Goal: Entertainment & Leisure: Consume media (video, audio)

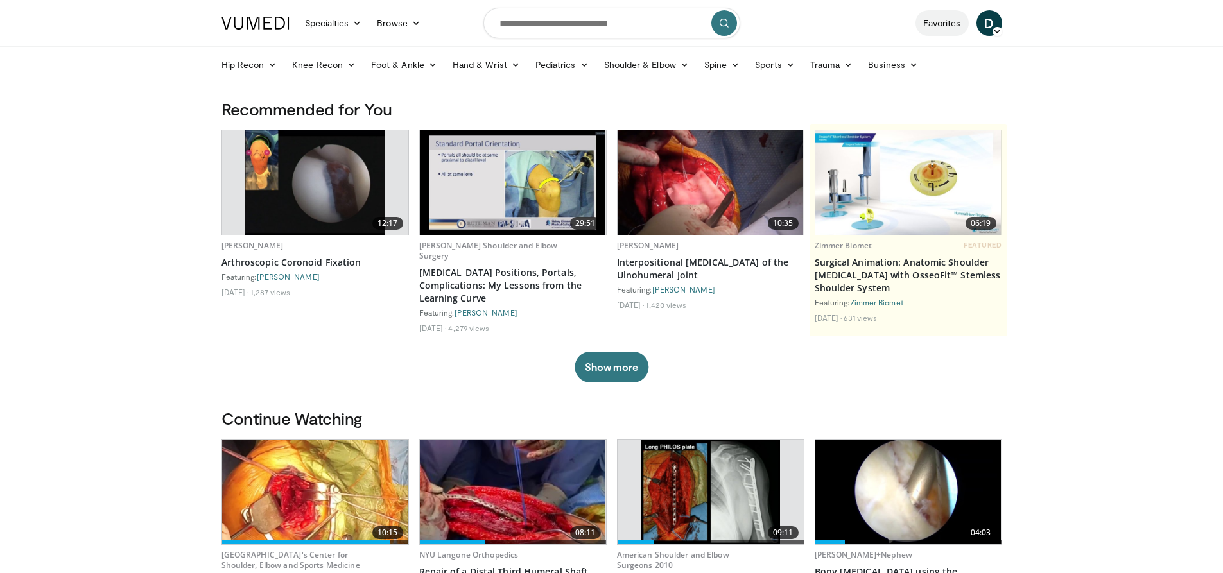
click at [952, 28] on link "Favorites" at bounding box center [941, 23] width 53 height 26
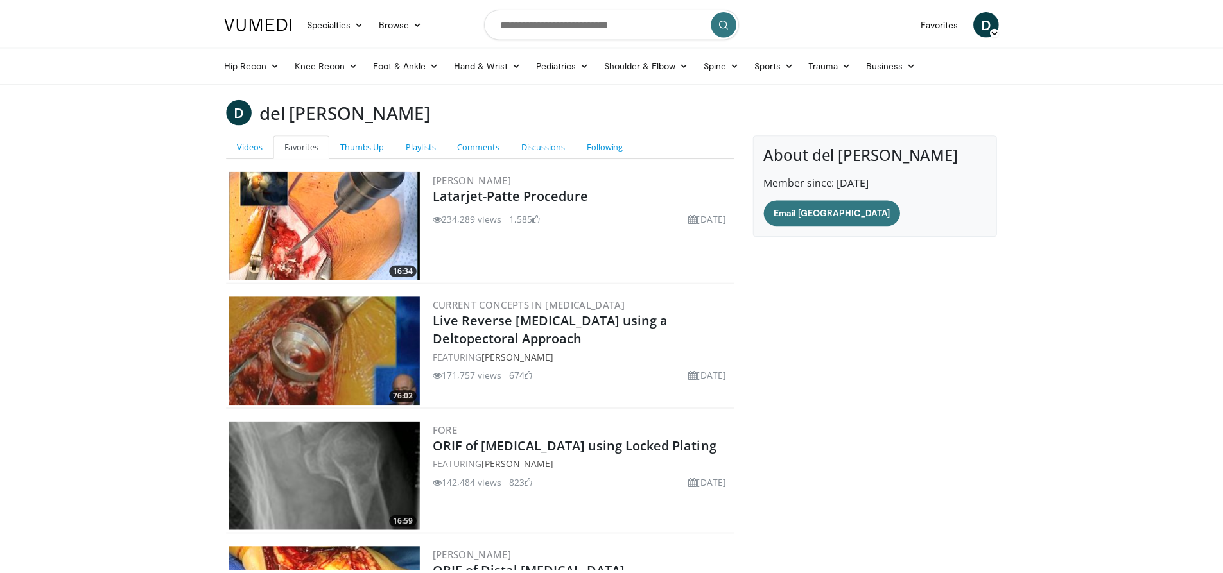
scroll to position [169, 0]
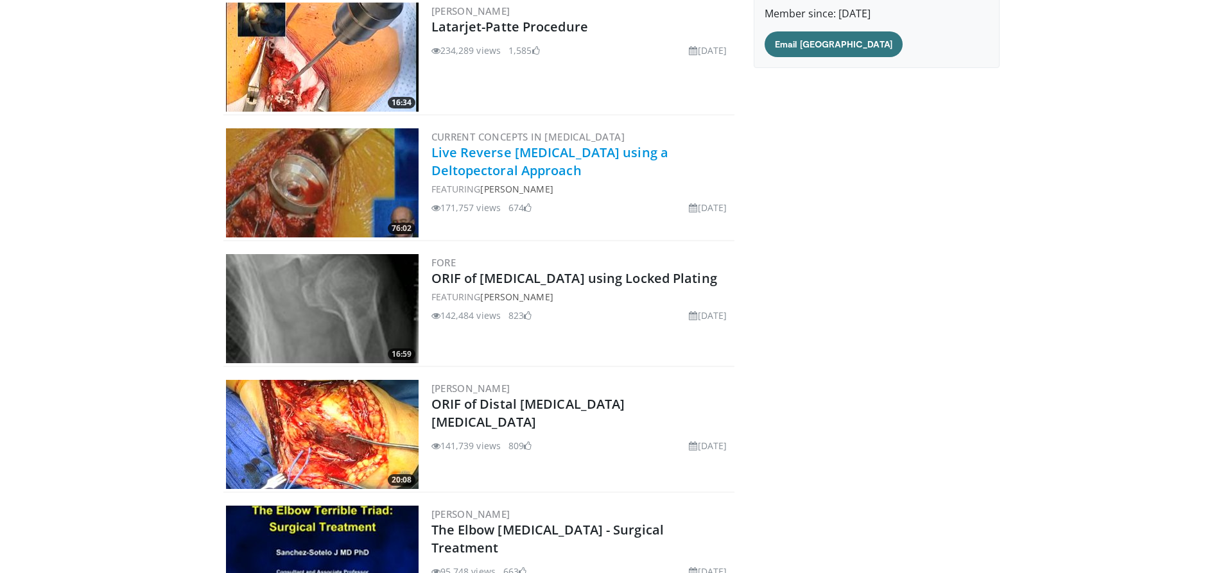
click at [487, 154] on link "Live Reverse [MEDICAL_DATA] using a Deltopectoral Approach" at bounding box center [550, 161] width 238 height 35
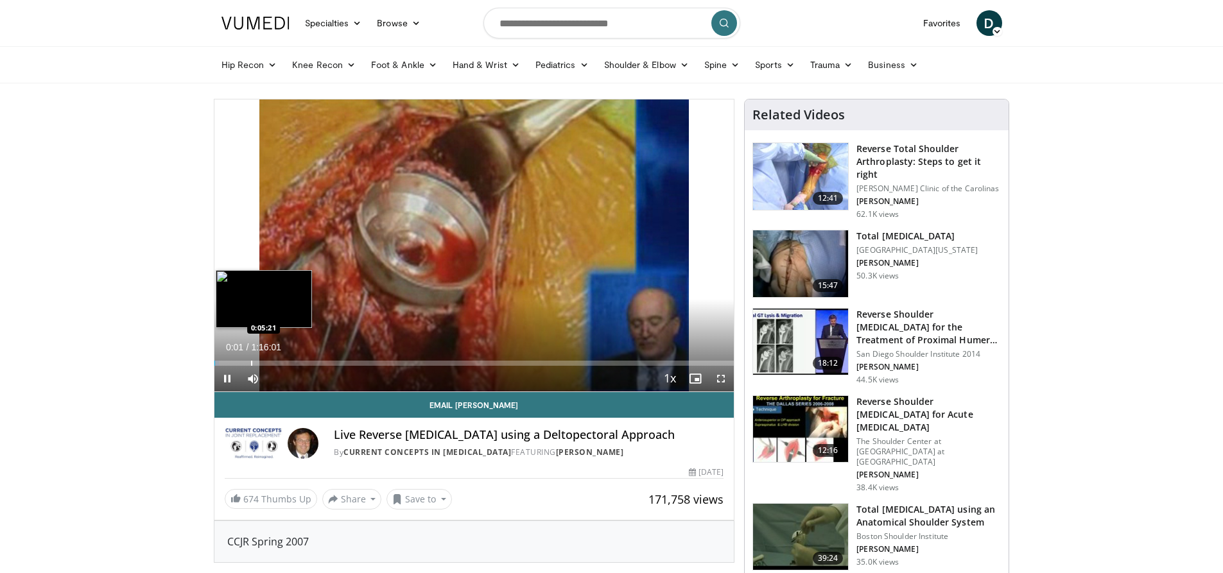
click at [251, 361] on div "Progress Bar" at bounding box center [251, 363] width 1 height 5
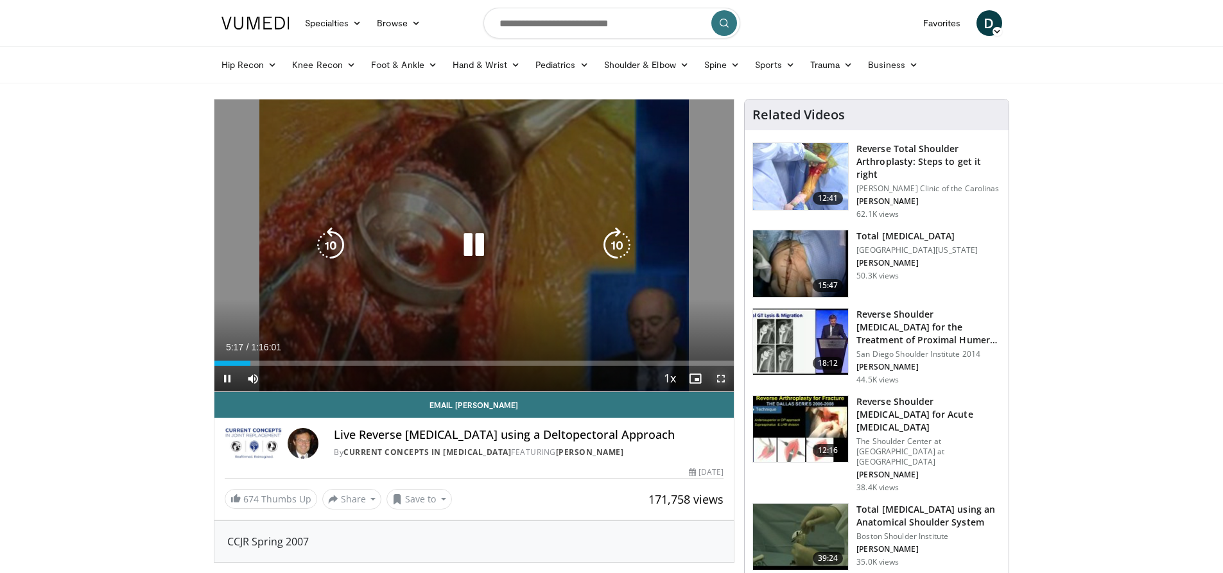
click at [724, 377] on span "Video Player" at bounding box center [721, 379] width 26 height 26
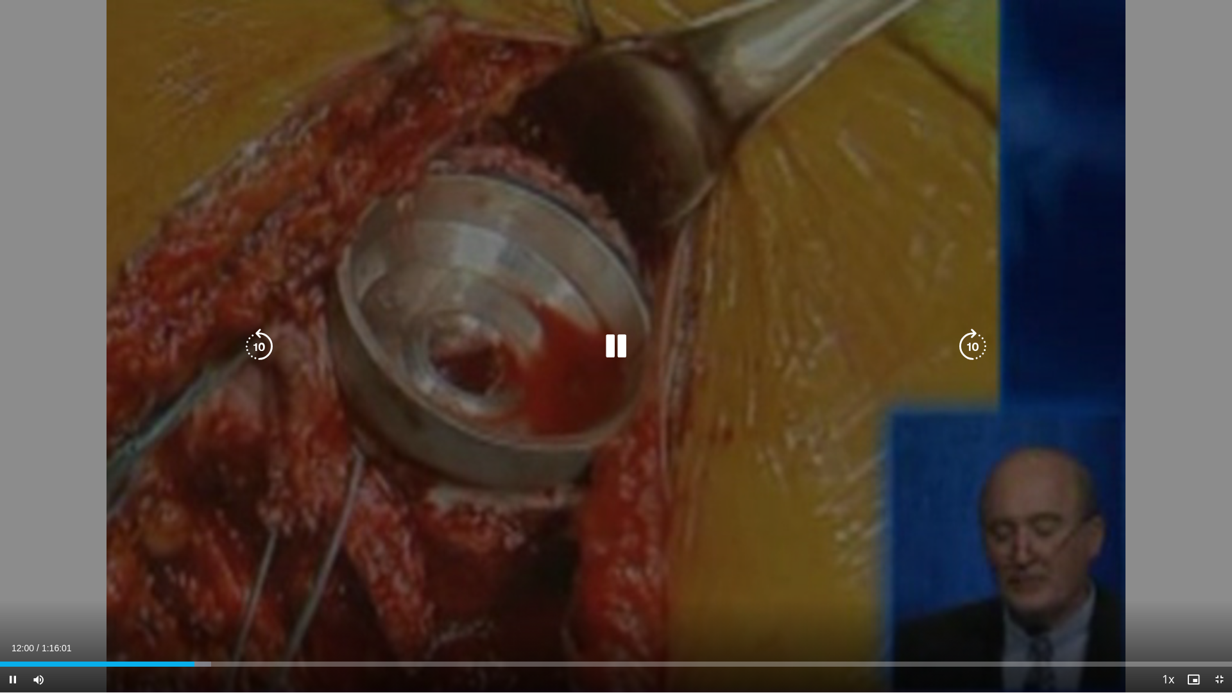
click at [618, 358] on icon "Video Player" at bounding box center [616, 347] width 36 height 36
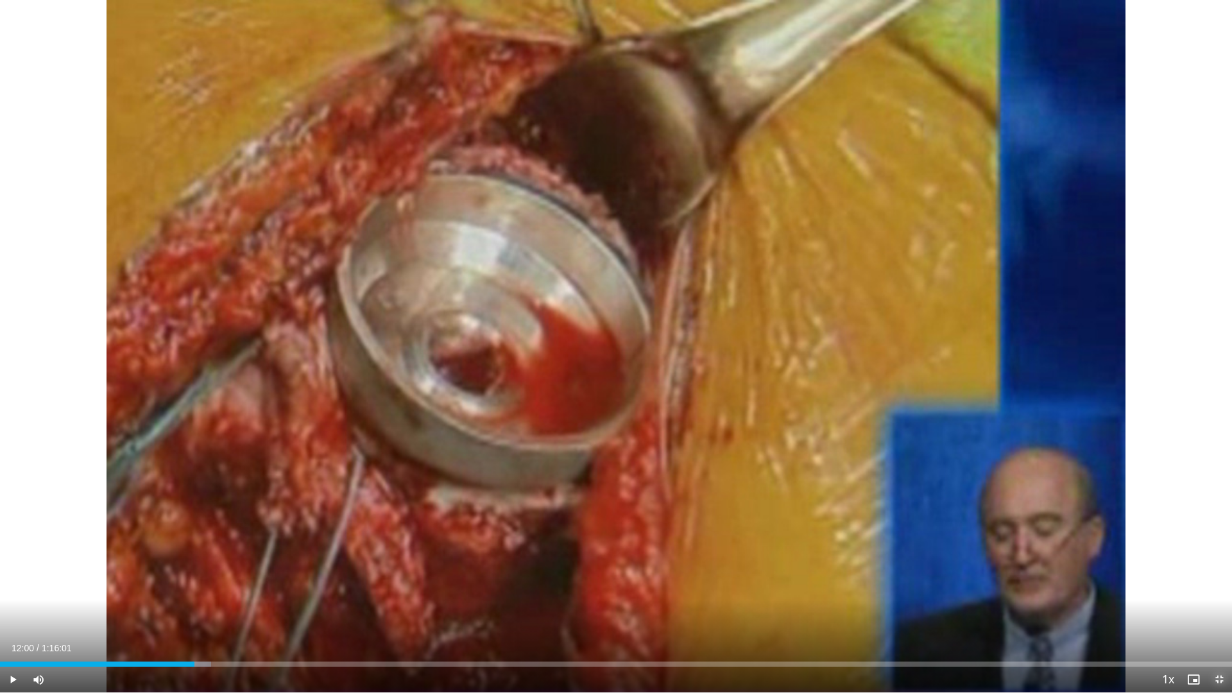
click at [1217, 573] on span "Video Player" at bounding box center [1220, 680] width 26 height 26
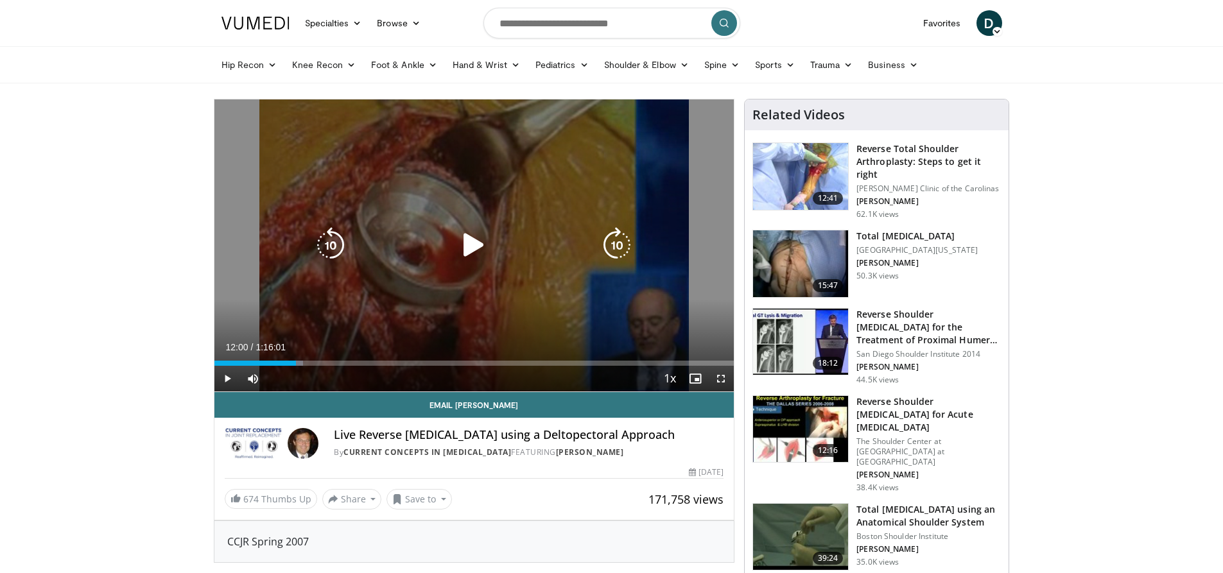
click at [571, 320] on div "10 seconds Tap to unmute" at bounding box center [474, 245] width 520 height 292
click at [473, 240] on icon "Video Player" at bounding box center [474, 245] width 36 height 36
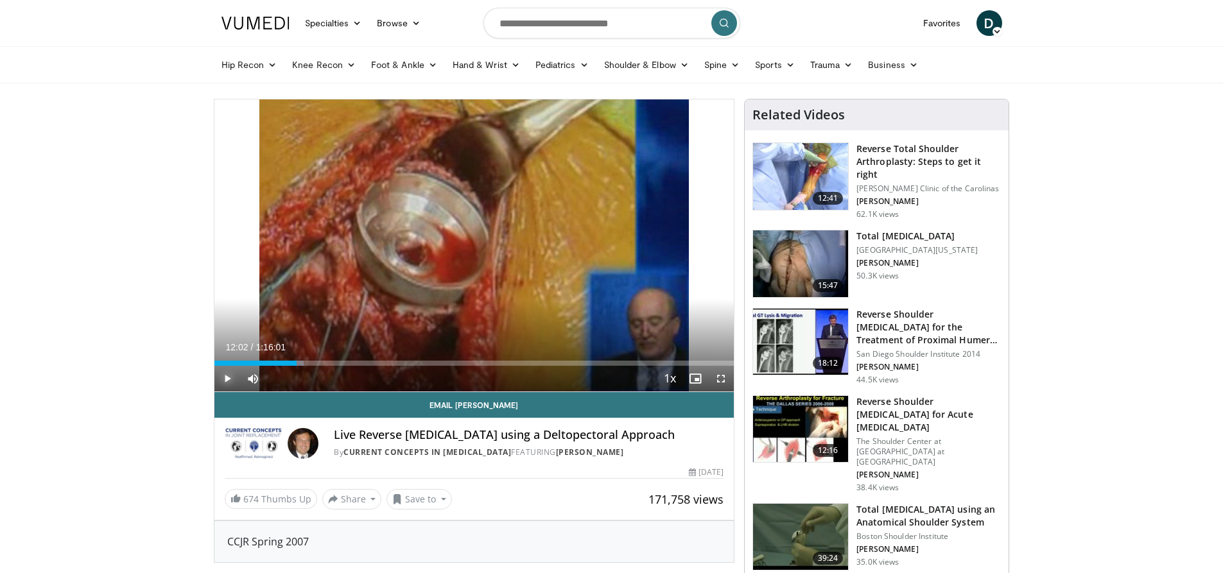
click at [221, 376] on span "Video Player" at bounding box center [227, 379] width 26 height 26
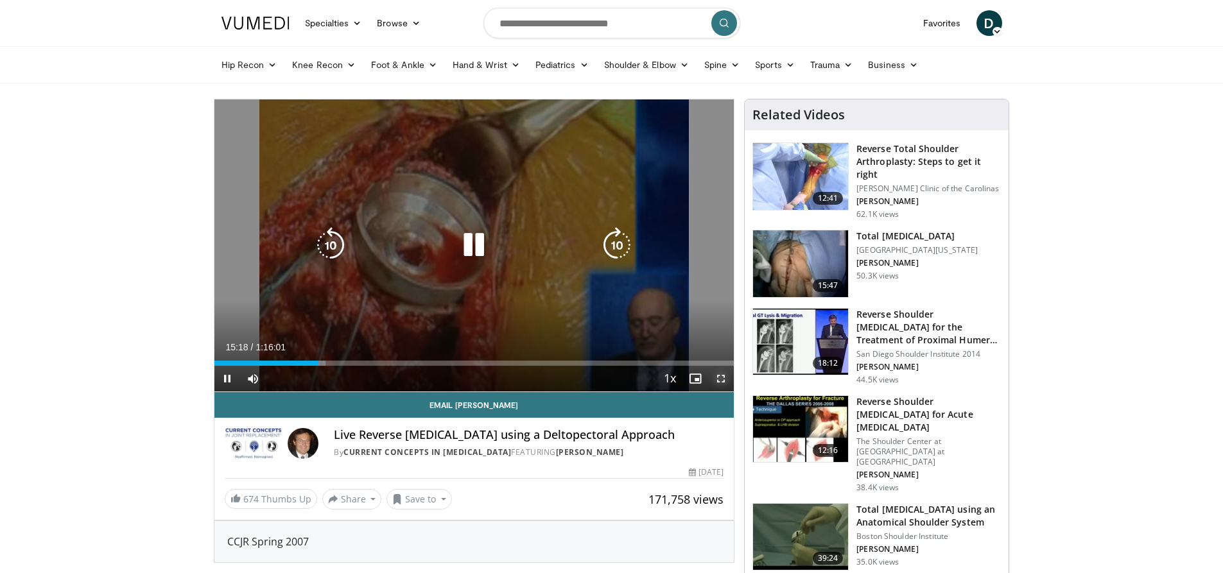
drag, startPoint x: 721, startPoint y: 377, endPoint x: 648, endPoint y: 460, distance: 110.1
click at [722, 376] on span "Video Player" at bounding box center [721, 379] width 26 height 26
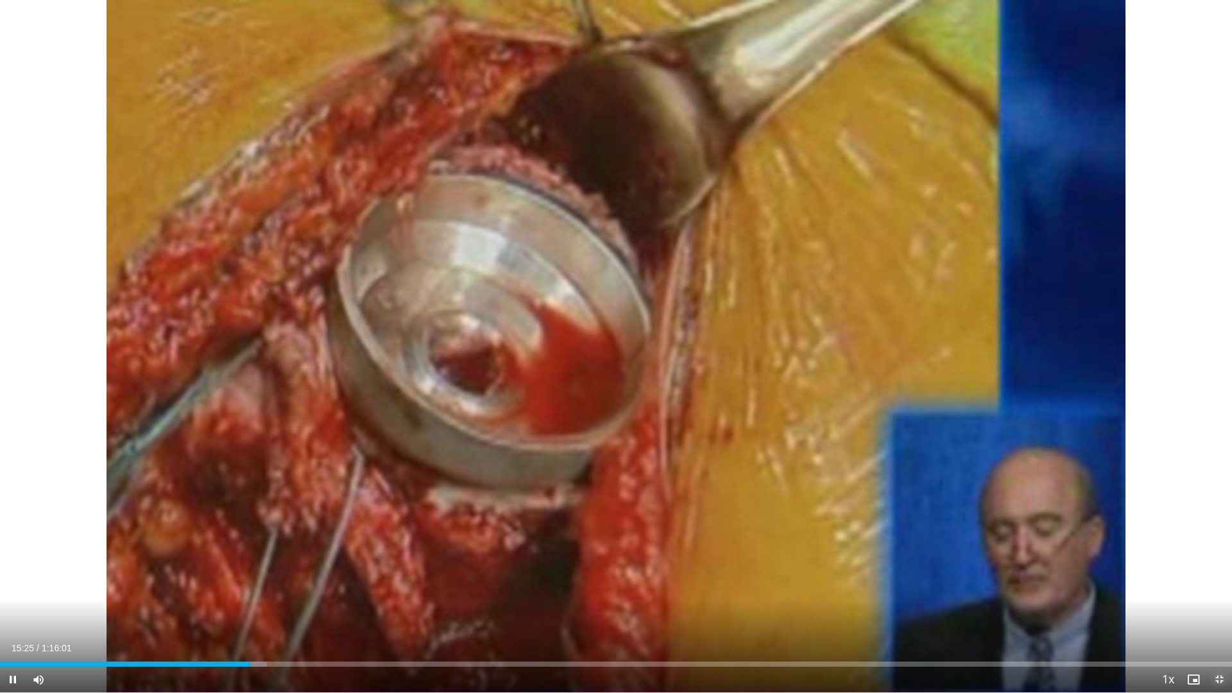
click at [1220, 573] on span "Video Player" at bounding box center [1220, 680] width 26 height 26
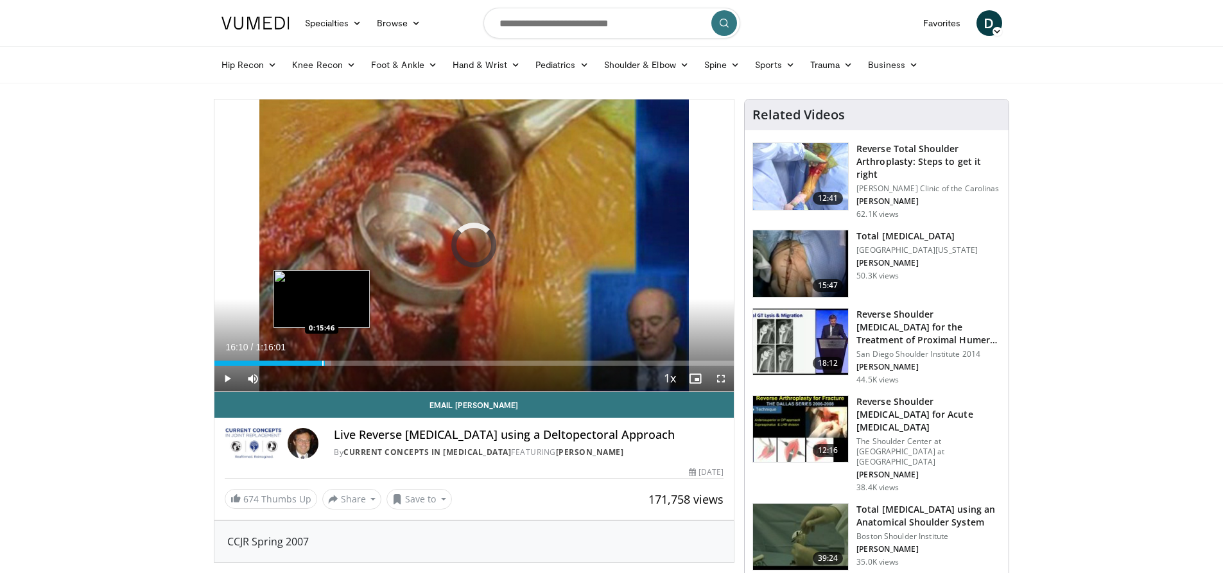
click at [322, 363] on div "Loaded : 22.60% 0:15:46 0:15:46" at bounding box center [474, 363] width 520 height 5
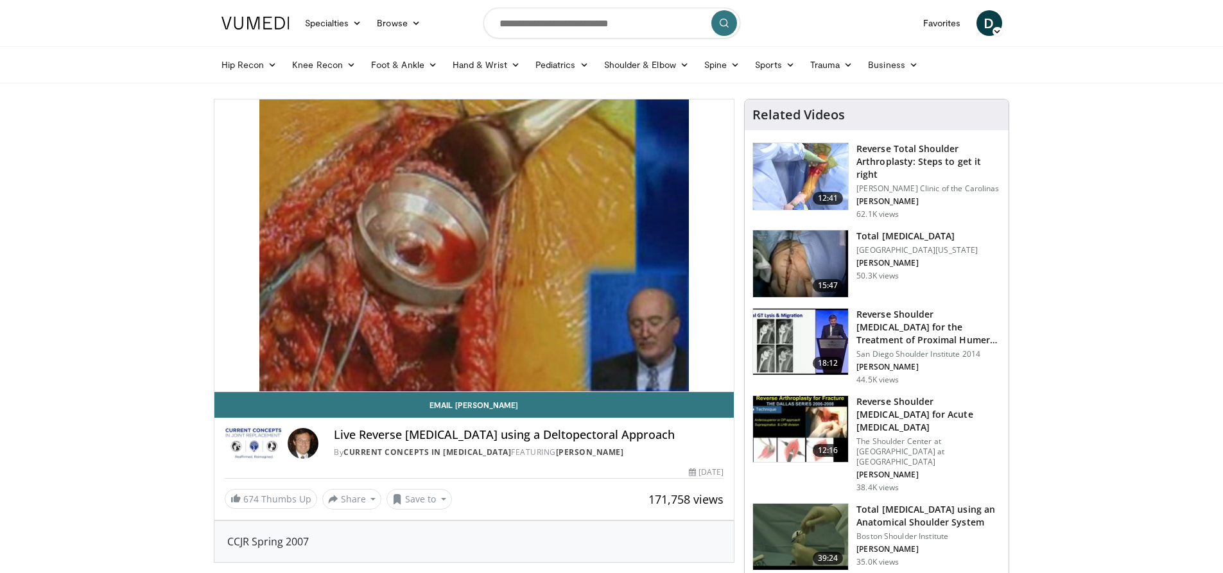
click at [314, 363] on div "10 seconds Tap to unmute" at bounding box center [474, 245] width 520 height 292
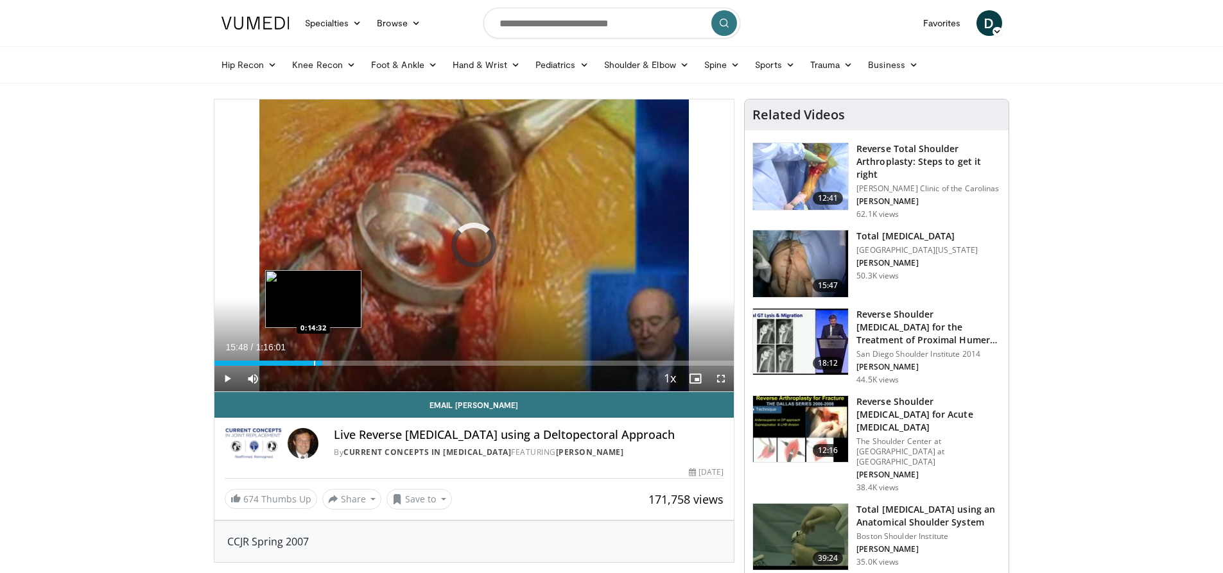
click at [314, 363] on div "Progress Bar" at bounding box center [314, 363] width 1 height 5
click at [228, 376] on span "Video Player" at bounding box center [227, 379] width 26 height 26
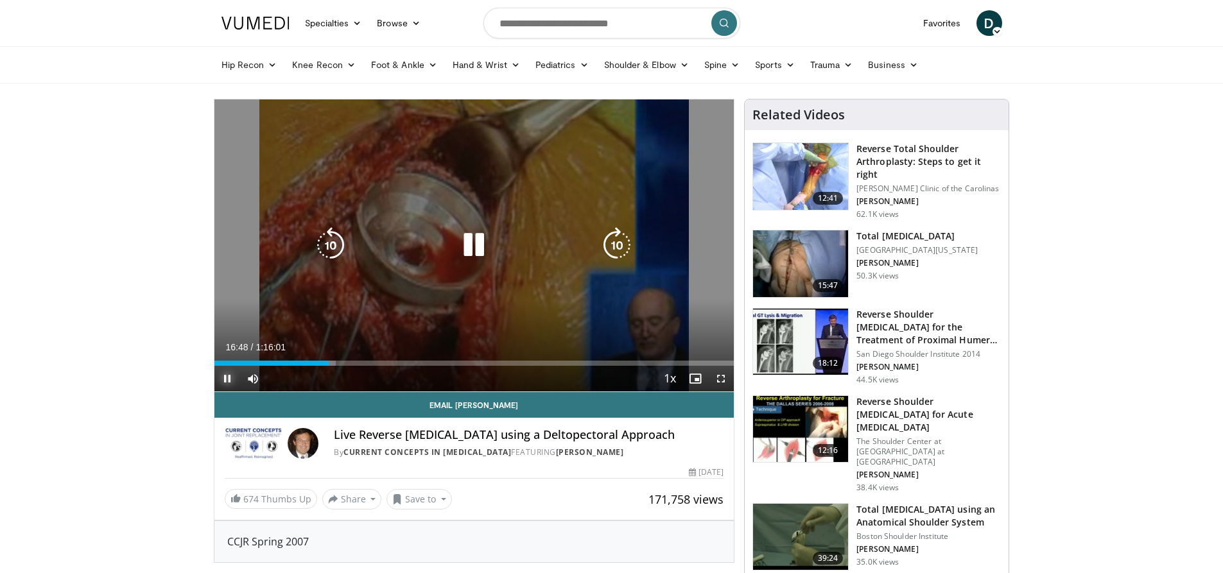
click at [225, 374] on span "Video Player" at bounding box center [227, 379] width 26 height 26
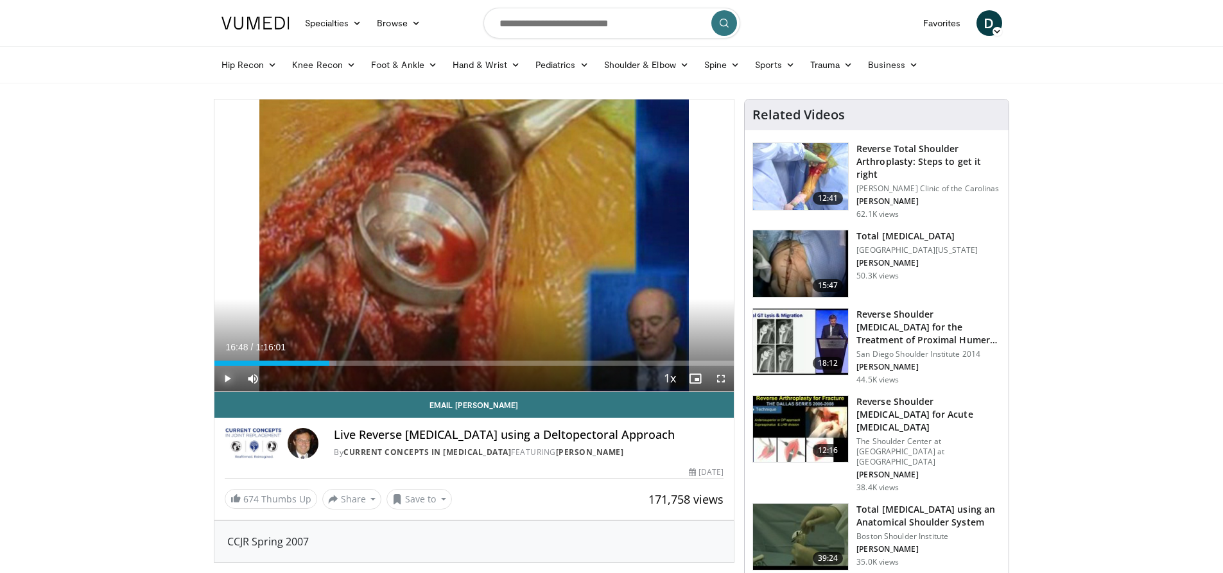
click at [232, 378] on span "Video Player" at bounding box center [227, 379] width 26 height 26
click at [225, 376] on span "Video Player" at bounding box center [227, 379] width 26 height 26
click at [220, 377] on span "Video Player" at bounding box center [227, 379] width 26 height 26
click at [225, 380] on span "Video Player" at bounding box center [227, 379] width 26 height 26
click at [223, 377] on span "Video Player" at bounding box center [227, 379] width 26 height 26
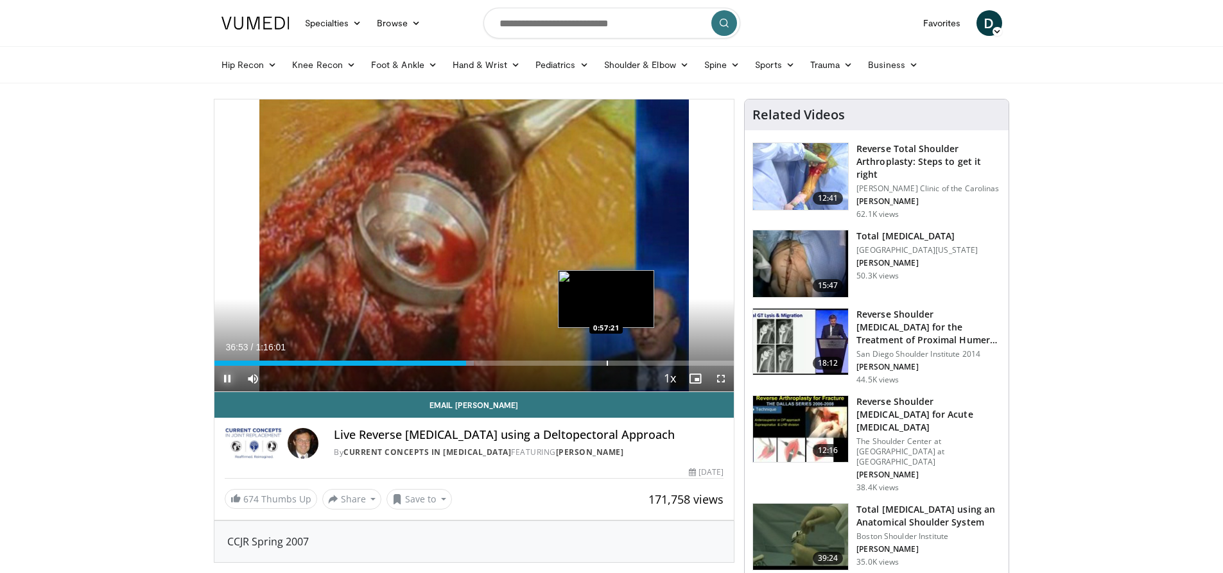
click at [607, 361] on div "Progress Bar" at bounding box center [607, 363] width 1 height 5
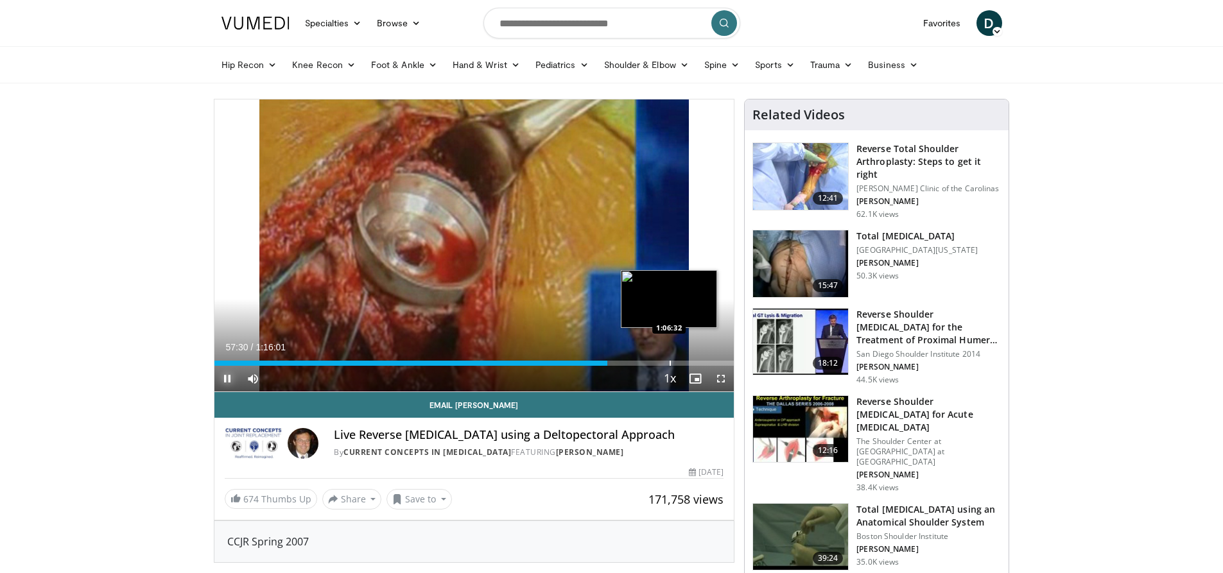
click at [670, 363] on div "Progress Bar" at bounding box center [670, 363] width 1 height 5
click at [690, 363] on div "Loaded : 89.30% 1:06:45 1:09:50" at bounding box center [474, 363] width 520 height 5
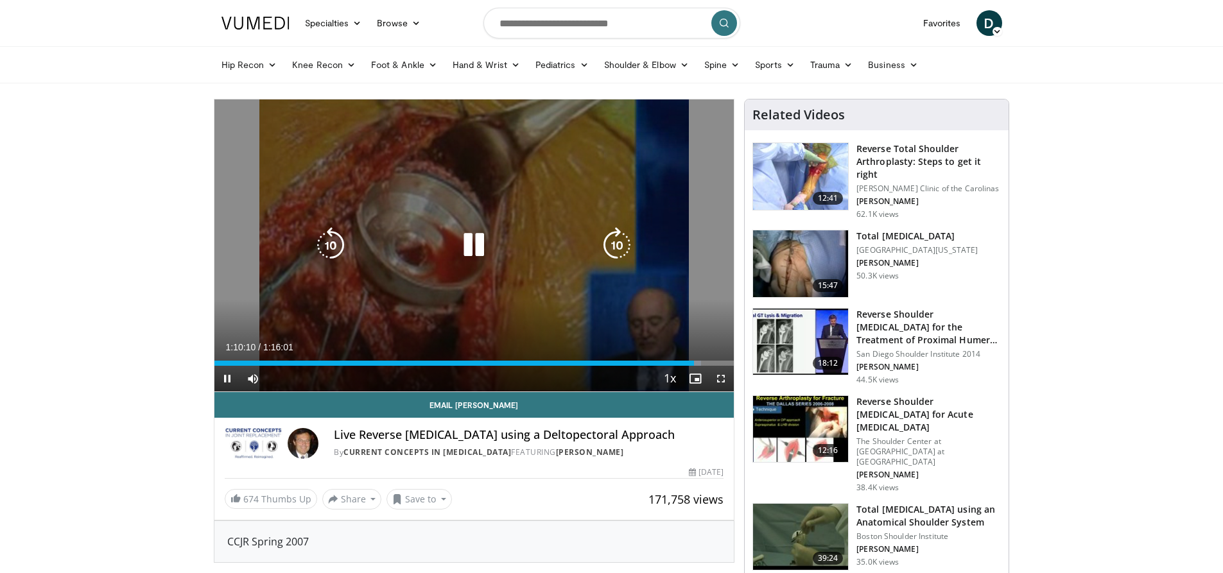
click at [467, 243] on icon "Video Player" at bounding box center [474, 245] width 36 height 36
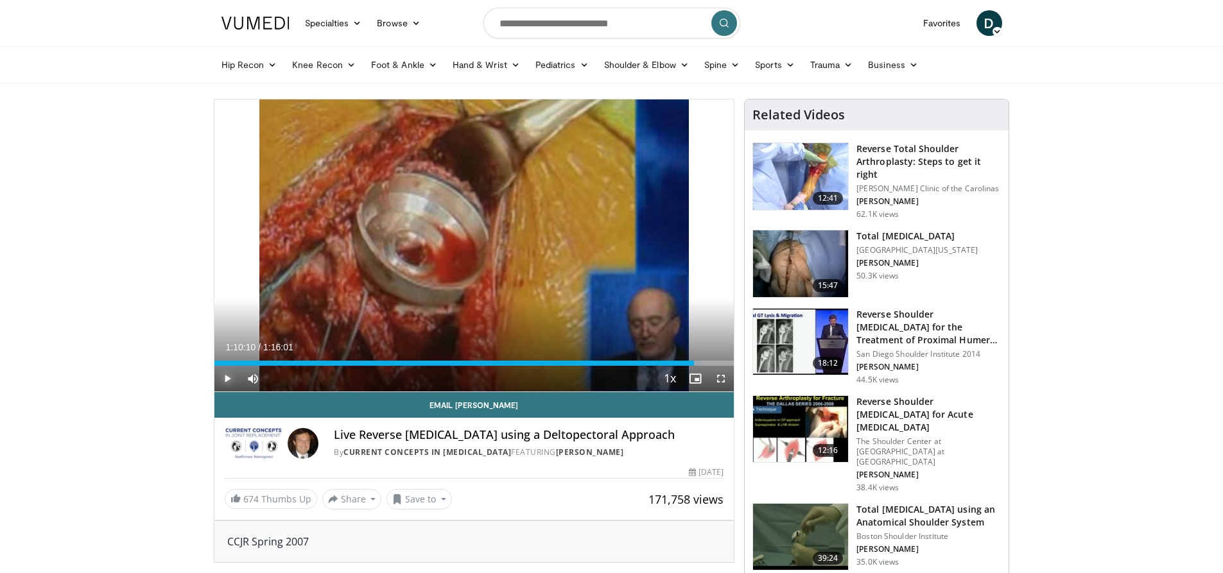
click at [227, 377] on span "Video Player" at bounding box center [227, 379] width 26 height 26
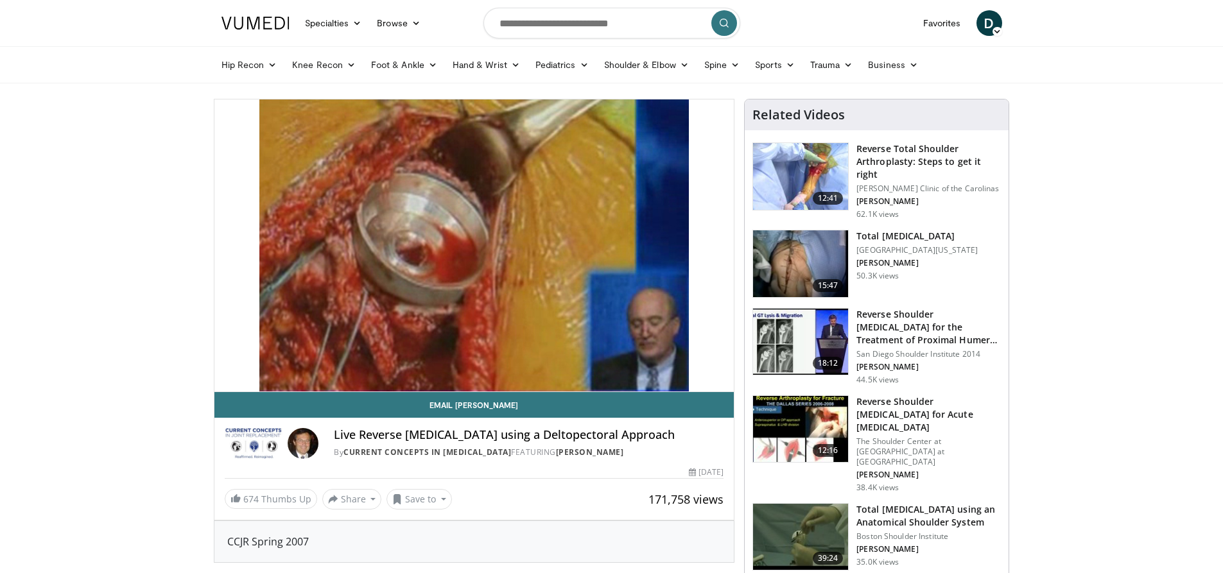
click at [898, 146] on h3 "Reverse Total Shoulder Arthroplasty: Steps to get it right" at bounding box center [928, 162] width 144 height 39
